Goal: Check status: Check status

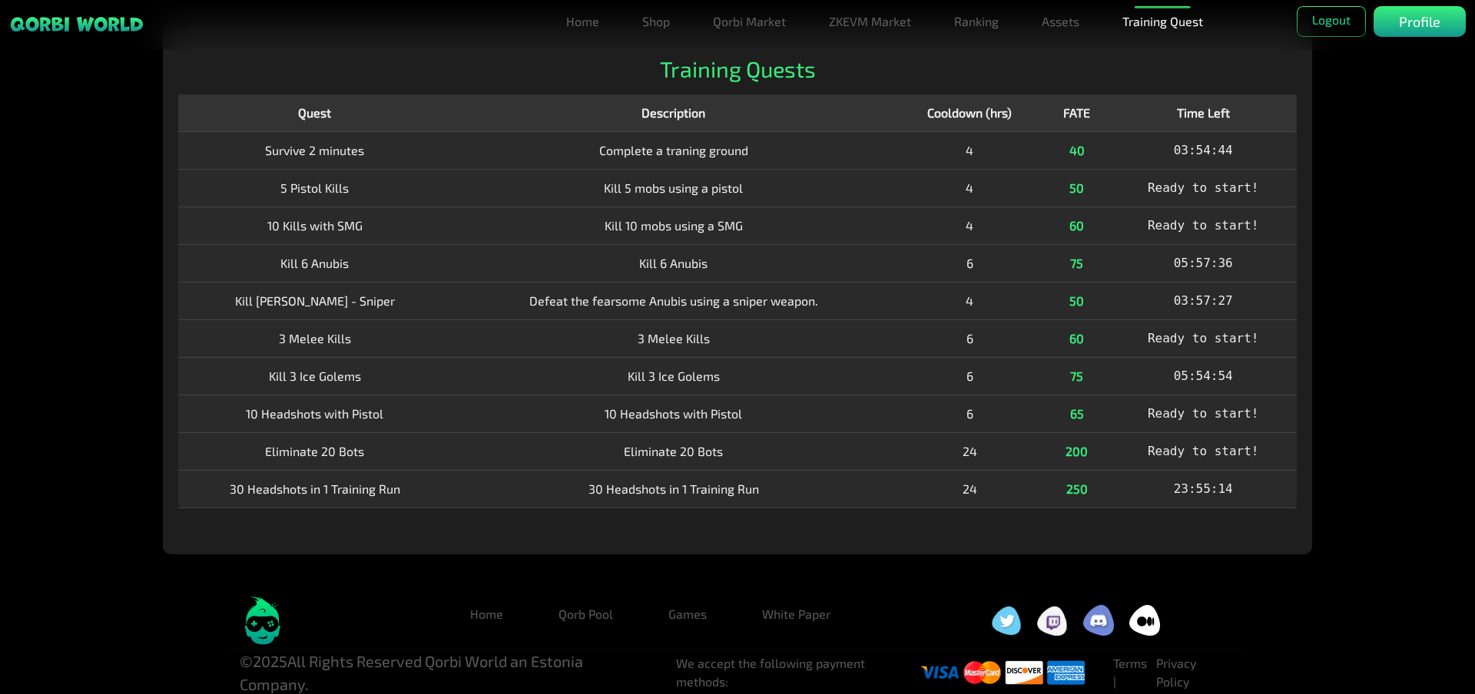
scroll to position [53, 0]
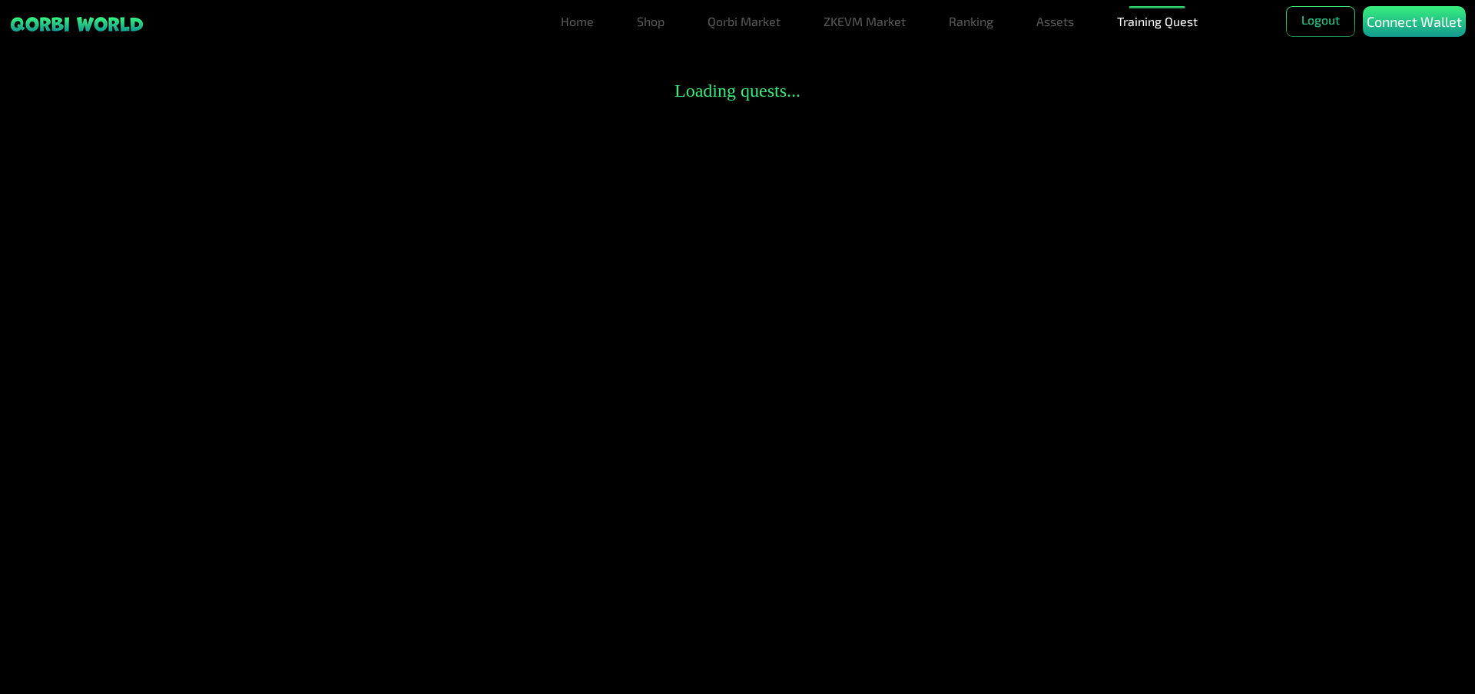
scroll to position [53, 0]
